Goal: Transaction & Acquisition: Register for event/course

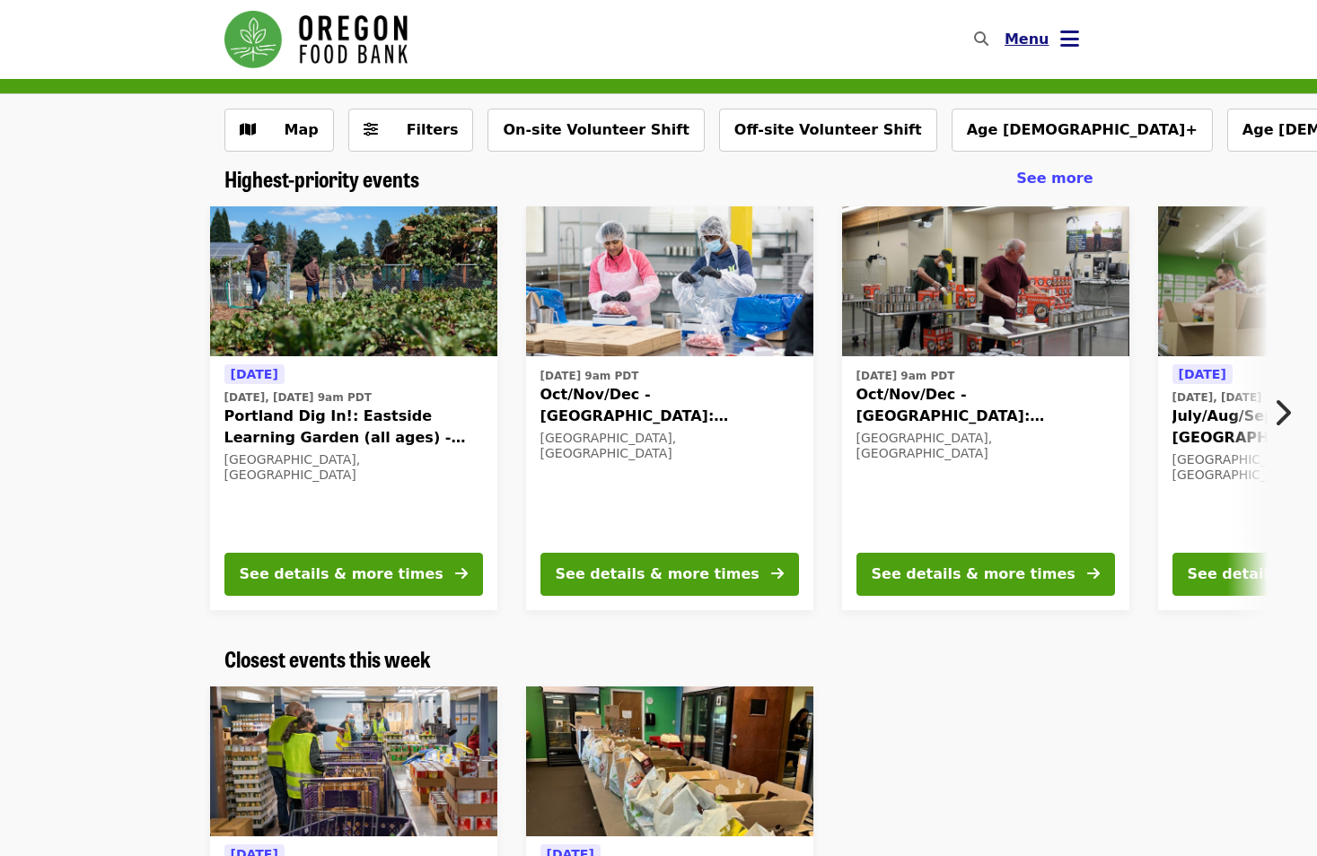
click at [1058, 29] on button "Menu" at bounding box center [1041, 39] width 103 height 43
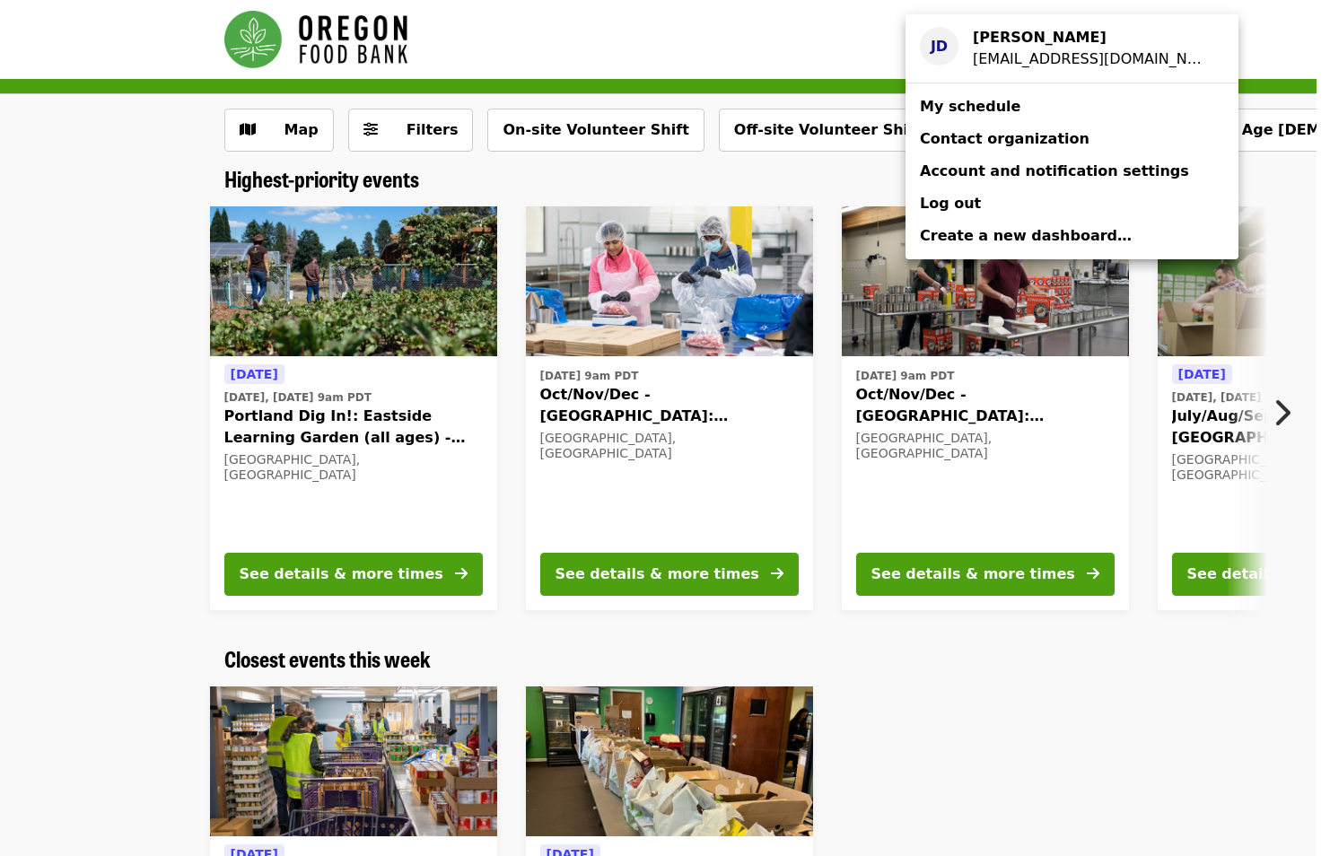
click at [1049, 48] on div "[EMAIL_ADDRESS][DOMAIN_NAME]" at bounding box center [1091, 59] width 237 height 22
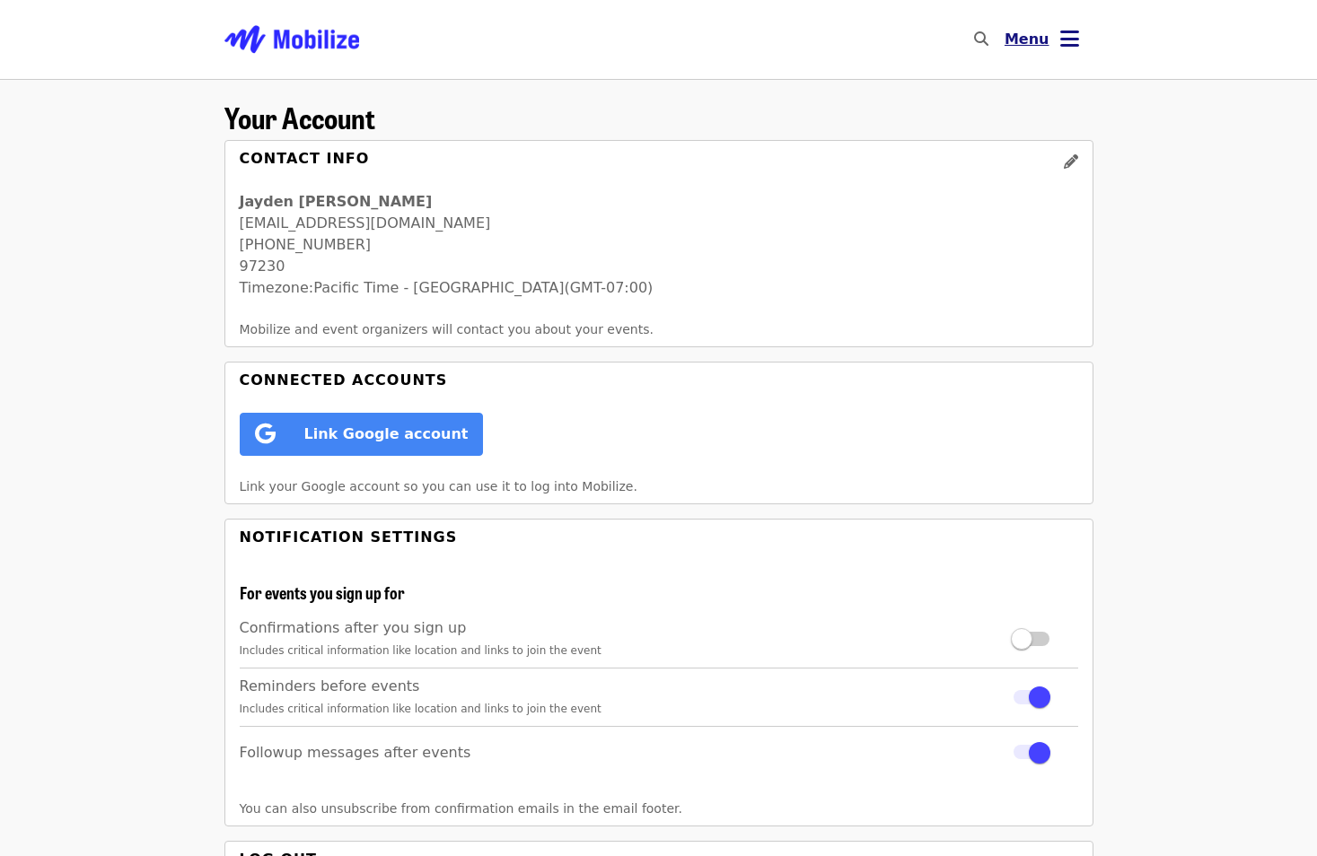
click at [1084, 41] on button "Menu" at bounding box center [1041, 39] width 103 height 43
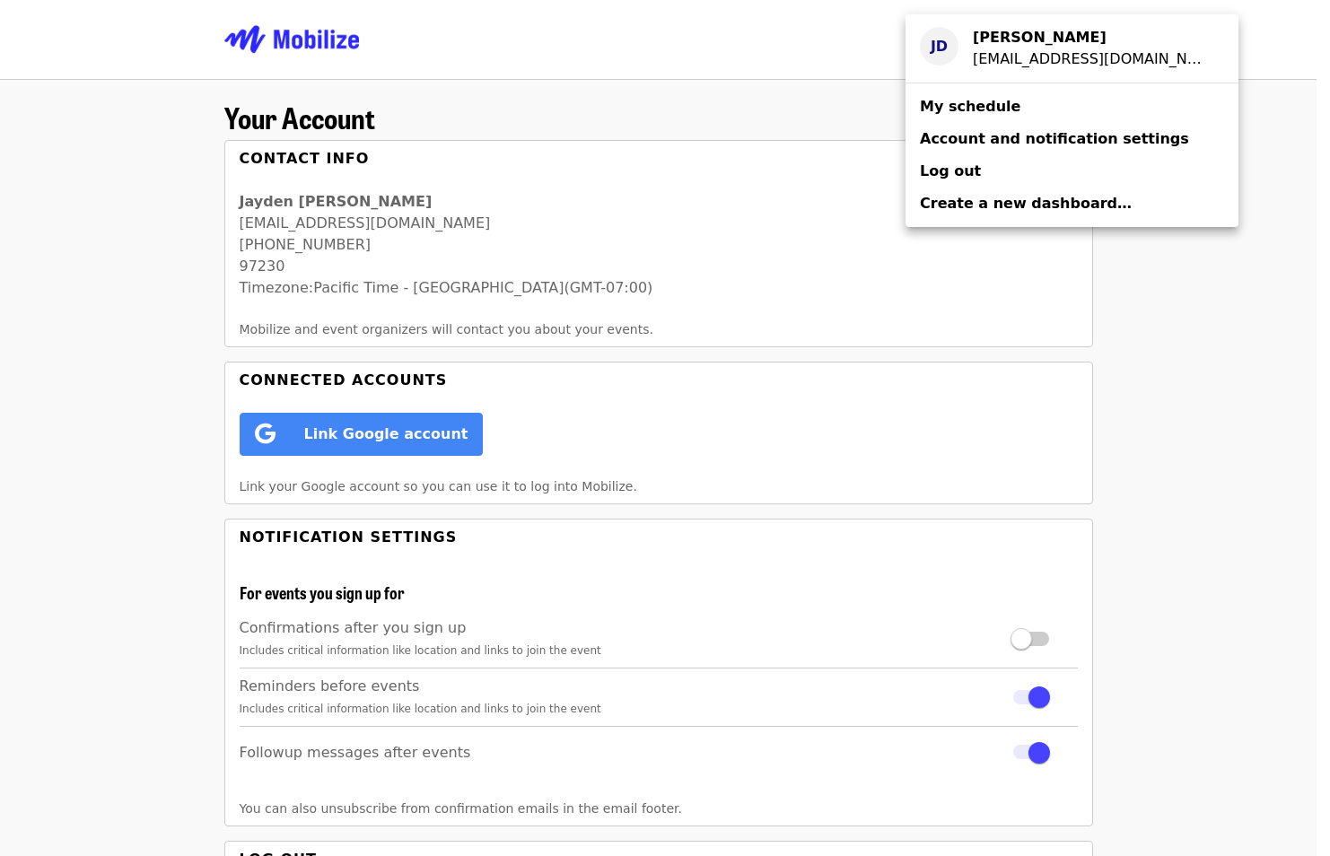
click at [1027, 46] on strong "[PERSON_NAME]" at bounding box center [1040, 37] width 134 height 17
click at [128, 181] on div "Account menu" at bounding box center [665, 428] width 1330 height 856
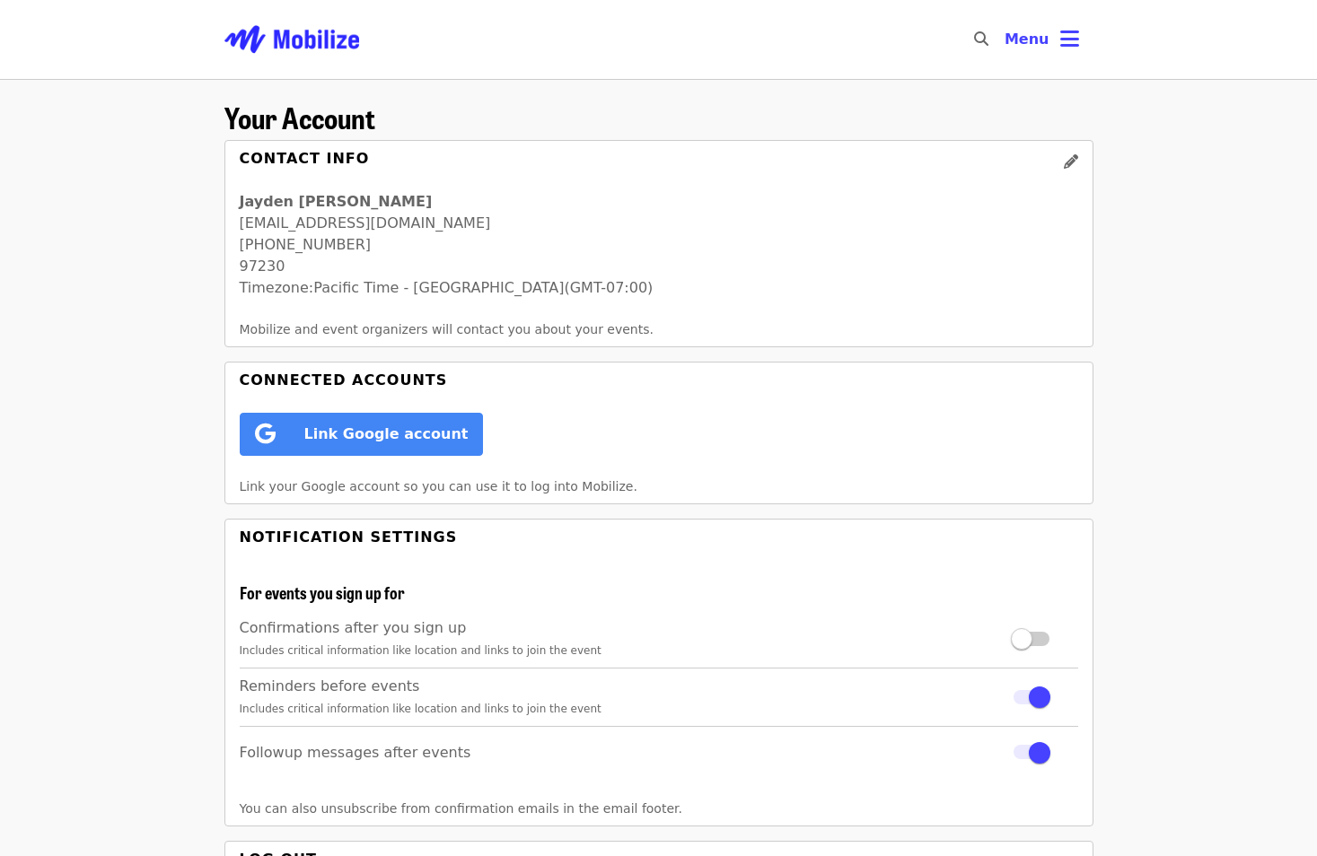
click at [296, 39] on img "Main navigation" at bounding box center [291, 39] width 135 height 57
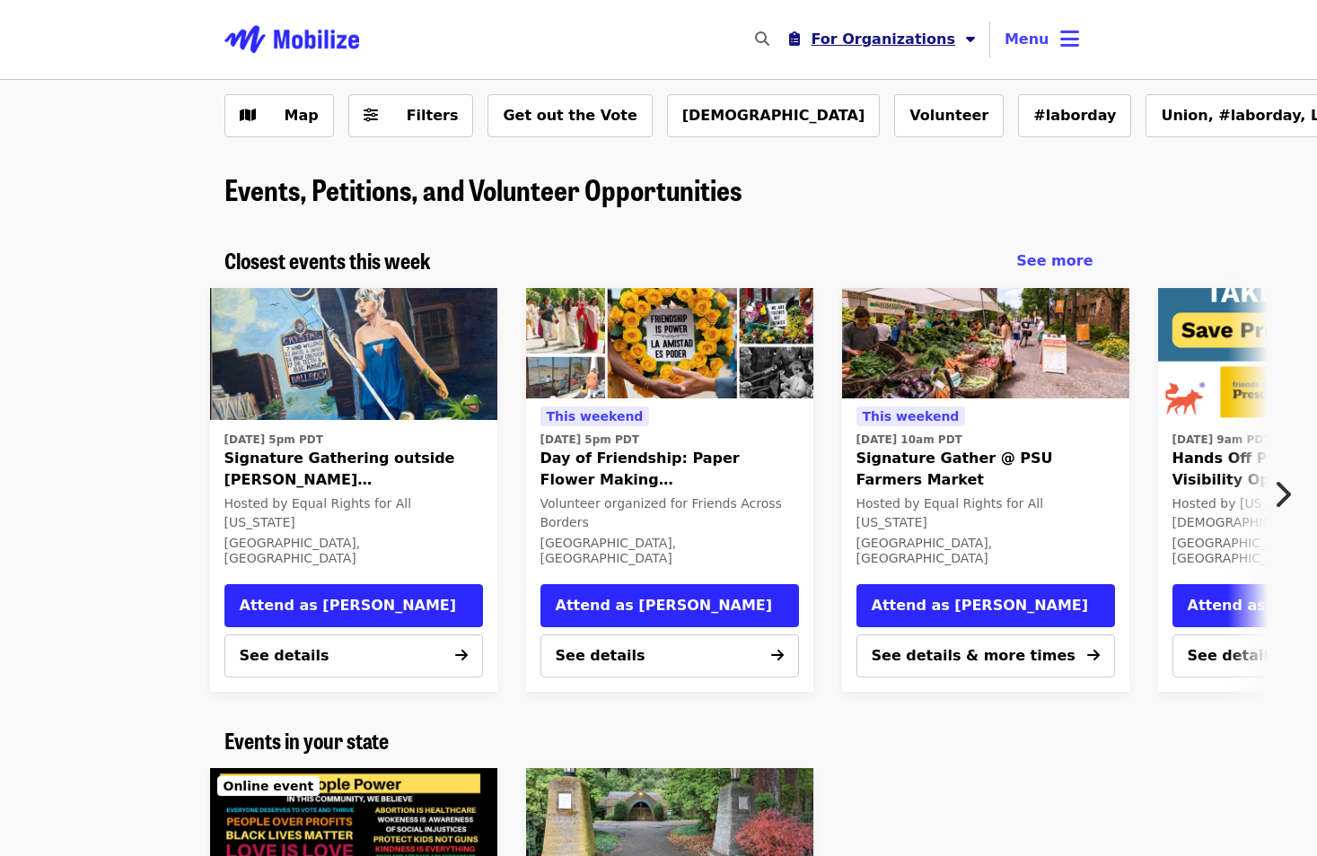
click at [926, 49] on button "For Organizations" at bounding box center [882, 40] width 215 height 36
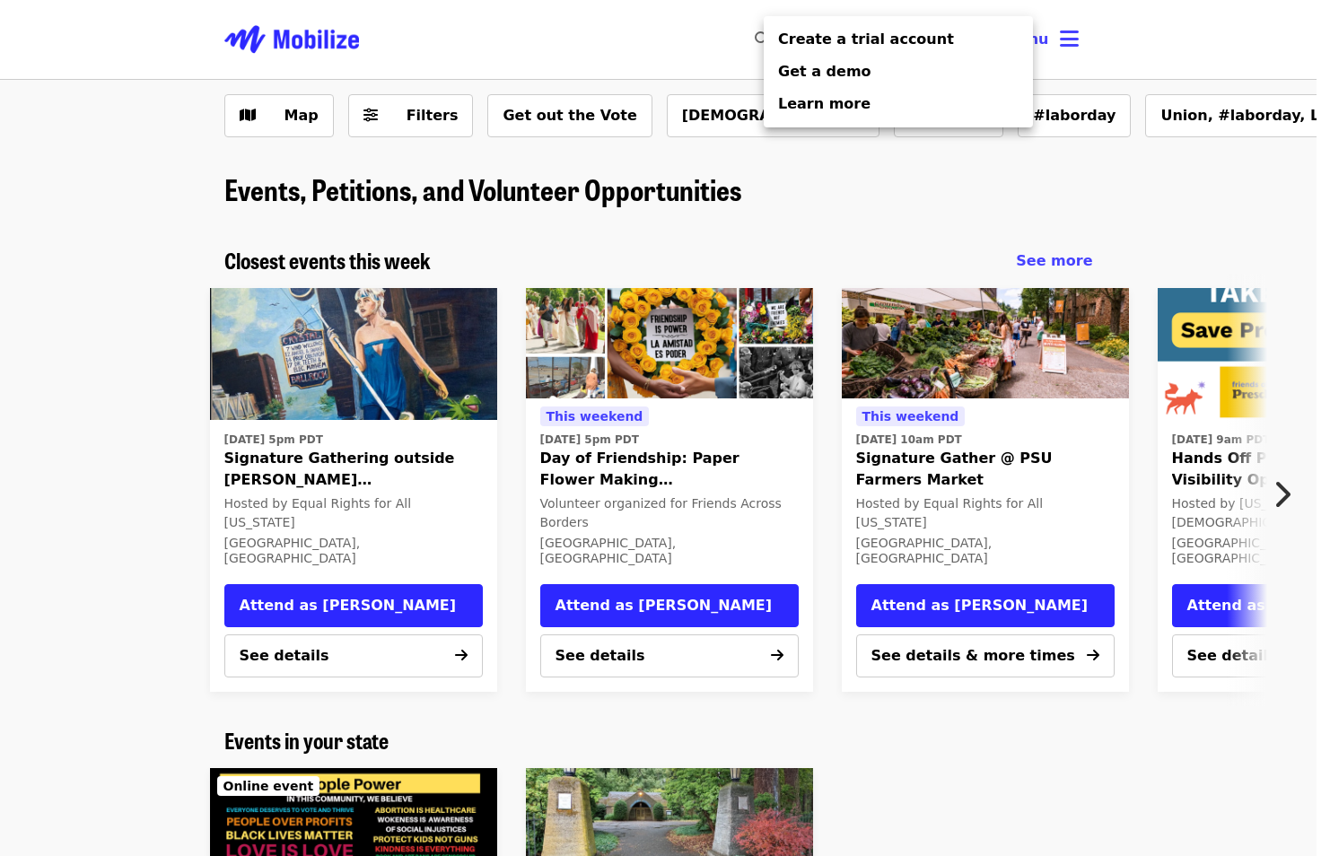
click at [38, 196] on div "Organizer Menu" at bounding box center [665, 428] width 1330 height 856
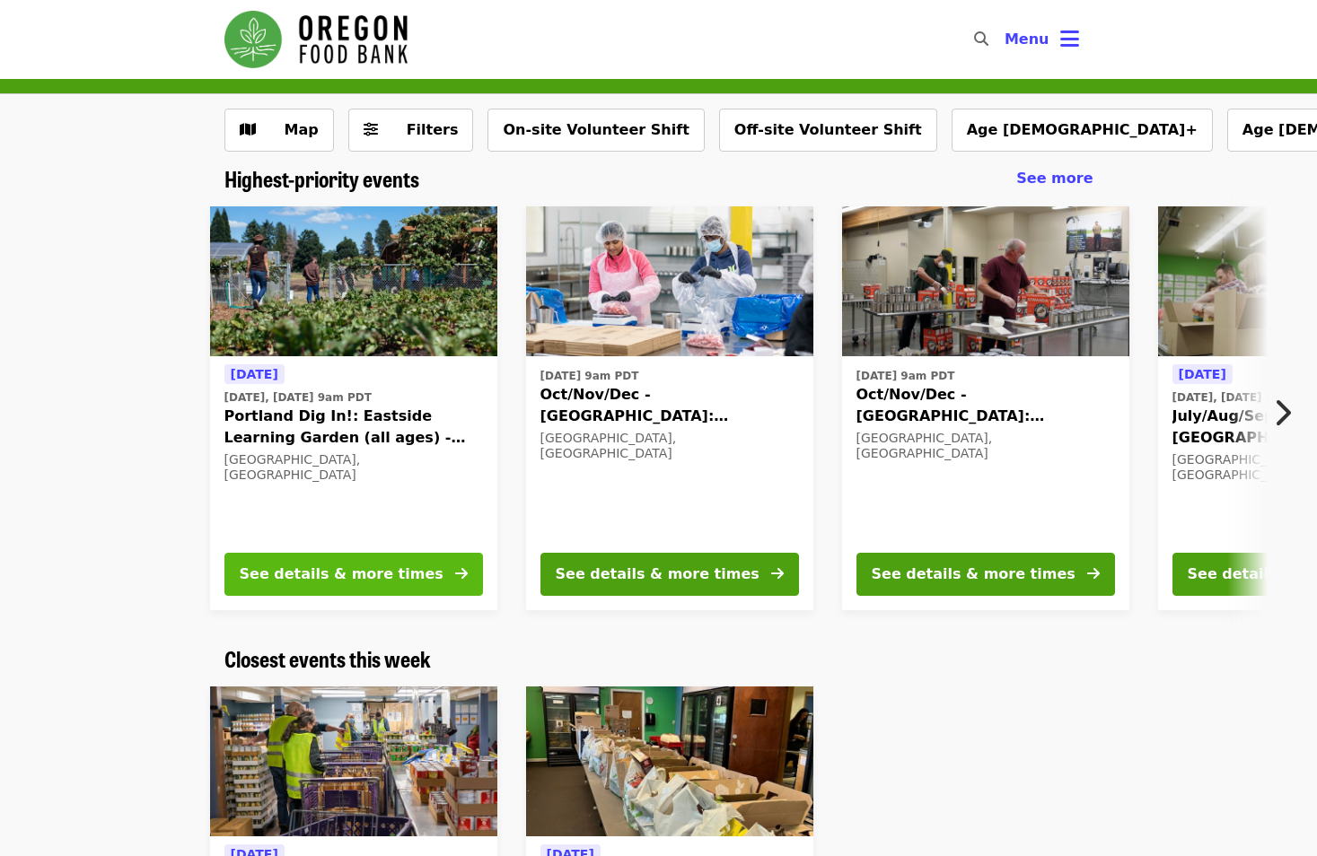
click at [427, 582] on button "See details & more times" at bounding box center [353, 574] width 259 height 43
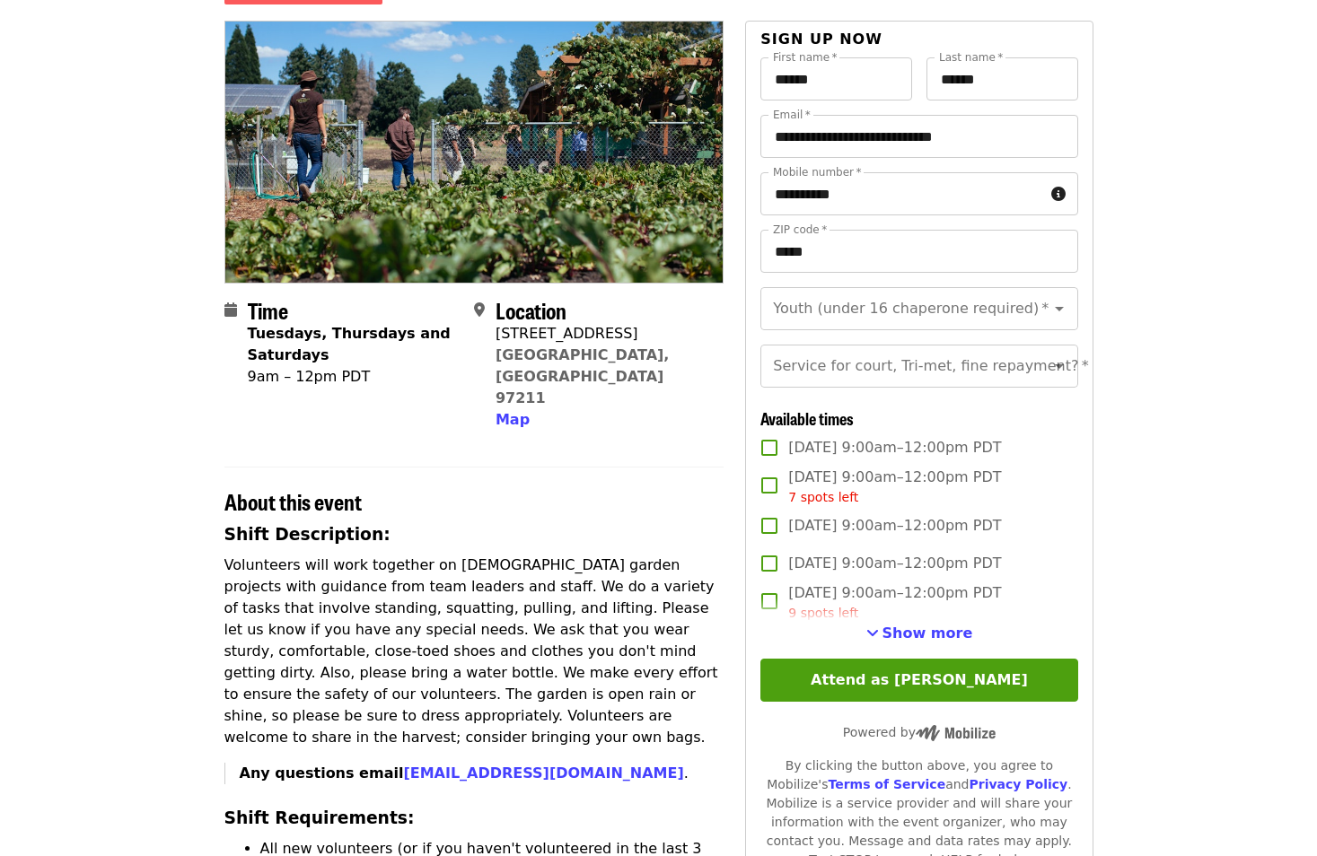
scroll to position [180, 0]
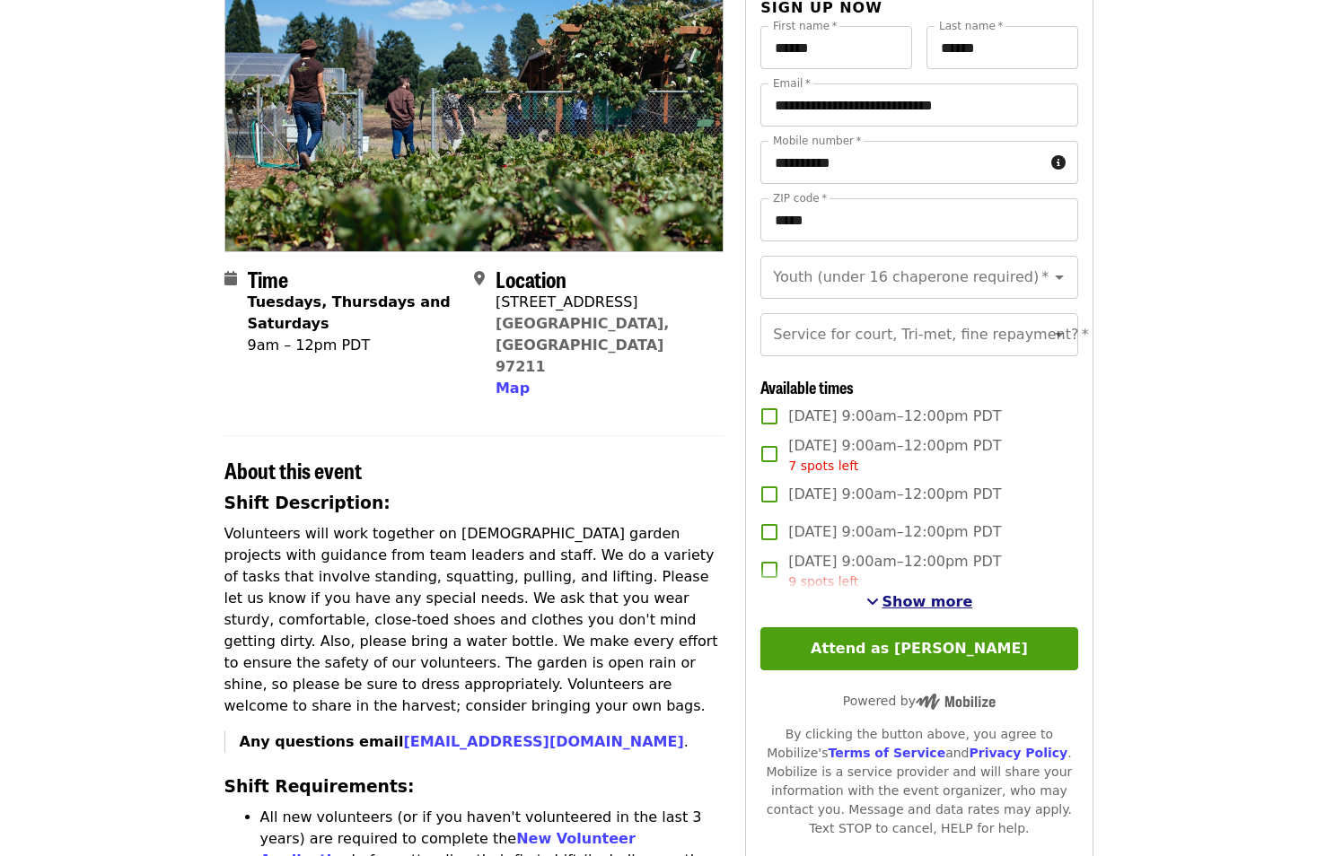
click at [897, 610] on span "Show more" at bounding box center [927, 601] width 91 height 17
